Goal: Transaction & Acquisition: Purchase product/service

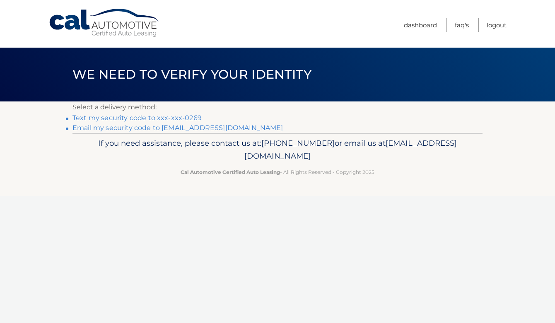
click at [194, 118] on link "Text my security code to xxx-xxx-0269" at bounding box center [136, 118] width 129 height 8
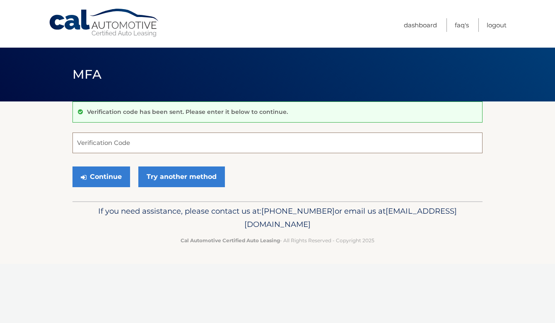
click at [172, 142] on input "Verification Code" at bounding box center [277, 142] width 410 height 21
type input "245263"
click at [101, 176] on button "Continue" at bounding box center [101, 176] width 58 height 21
click at [110, 184] on button "Continue" at bounding box center [101, 176] width 58 height 21
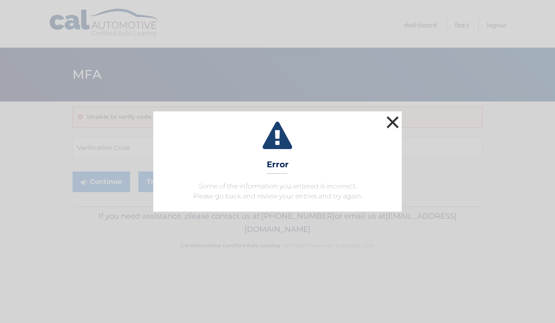
click at [393, 126] on button "×" at bounding box center [392, 122] width 17 height 17
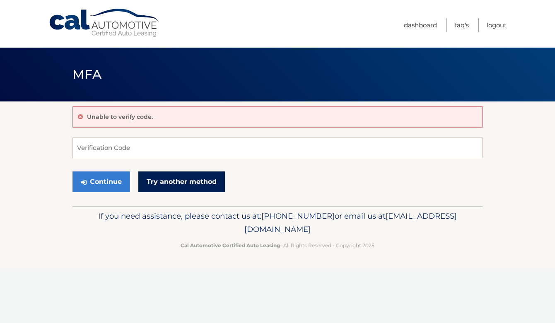
click at [207, 183] on link "Try another method" at bounding box center [181, 181] width 87 height 21
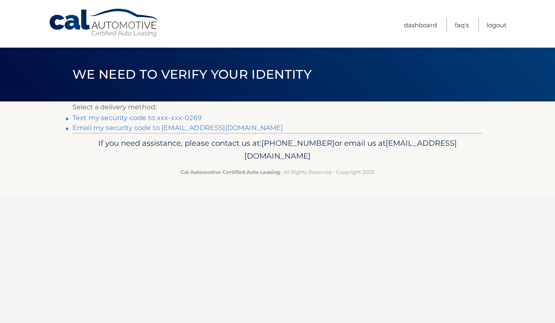
click at [174, 120] on link "Text my security code to xxx-xxx-0269" at bounding box center [136, 118] width 129 height 8
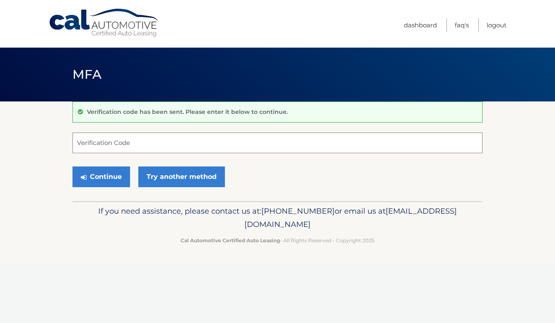
click at [156, 143] on input "Verification Code" at bounding box center [277, 142] width 410 height 21
type input "864839"
click at [101, 176] on button "Continue" at bounding box center [101, 176] width 58 height 21
click at [117, 178] on button "Continue" at bounding box center [101, 176] width 58 height 21
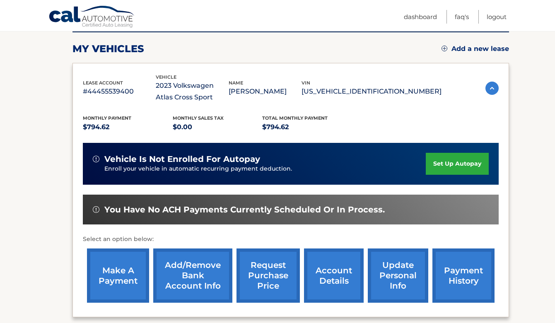
scroll to position [115, 0]
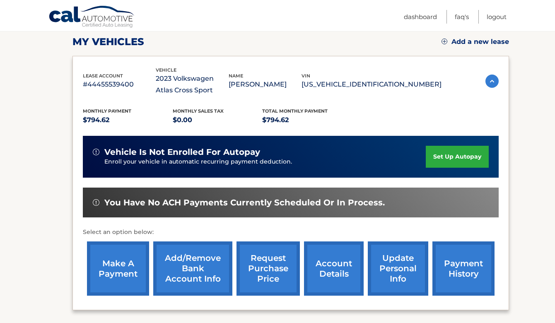
click at [124, 272] on link "make a payment" at bounding box center [118, 268] width 62 height 54
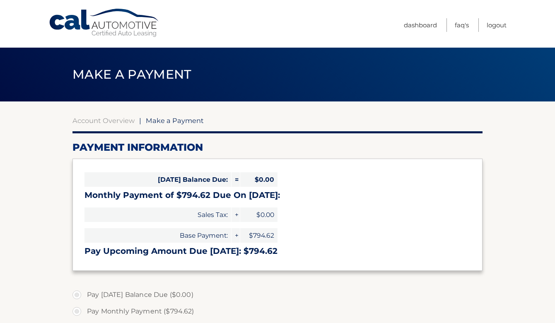
select select "YzNlZTkzODUtMjVmYS00ZDA4LWFiNjUtNzBhMzIxZDA1MGRi"
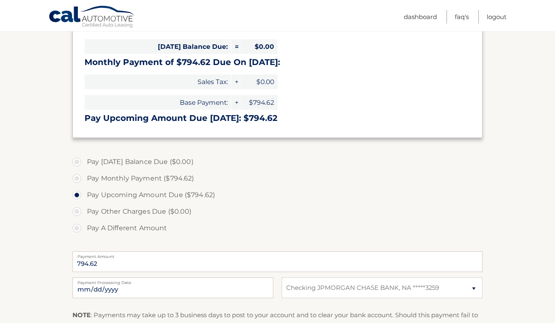
scroll to position [133, 0]
click at [187, 293] on input "[DATE]" at bounding box center [172, 287] width 201 height 21
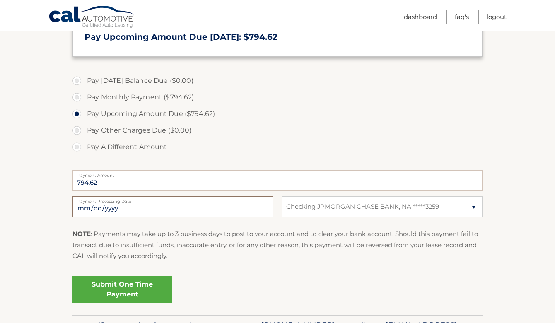
scroll to position [216, 0]
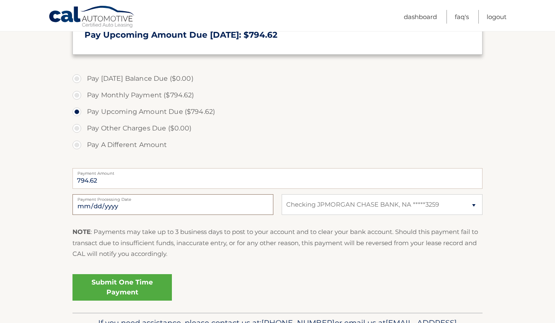
click at [178, 207] on input "2025-10-15" at bounding box center [172, 204] width 201 height 21
type input "2025-10-21"
click at [136, 281] on link "Submit One Time Payment" at bounding box center [121, 287] width 99 height 26
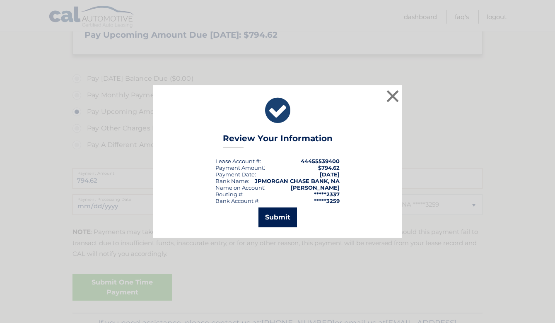
click at [281, 216] on button "Submit" at bounding box center [277, 217] width 38 height 20
